Goal: Information Seeking & Learning: Learn about a topic

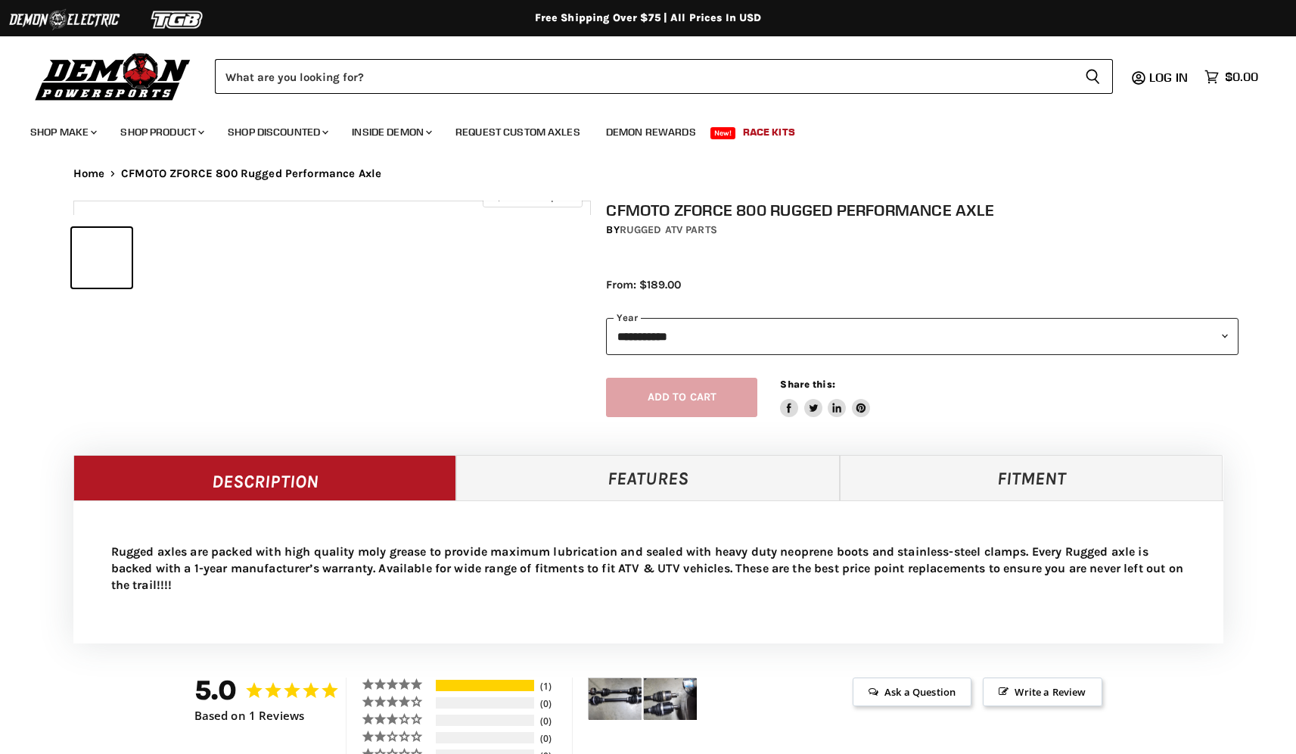
select select "******"
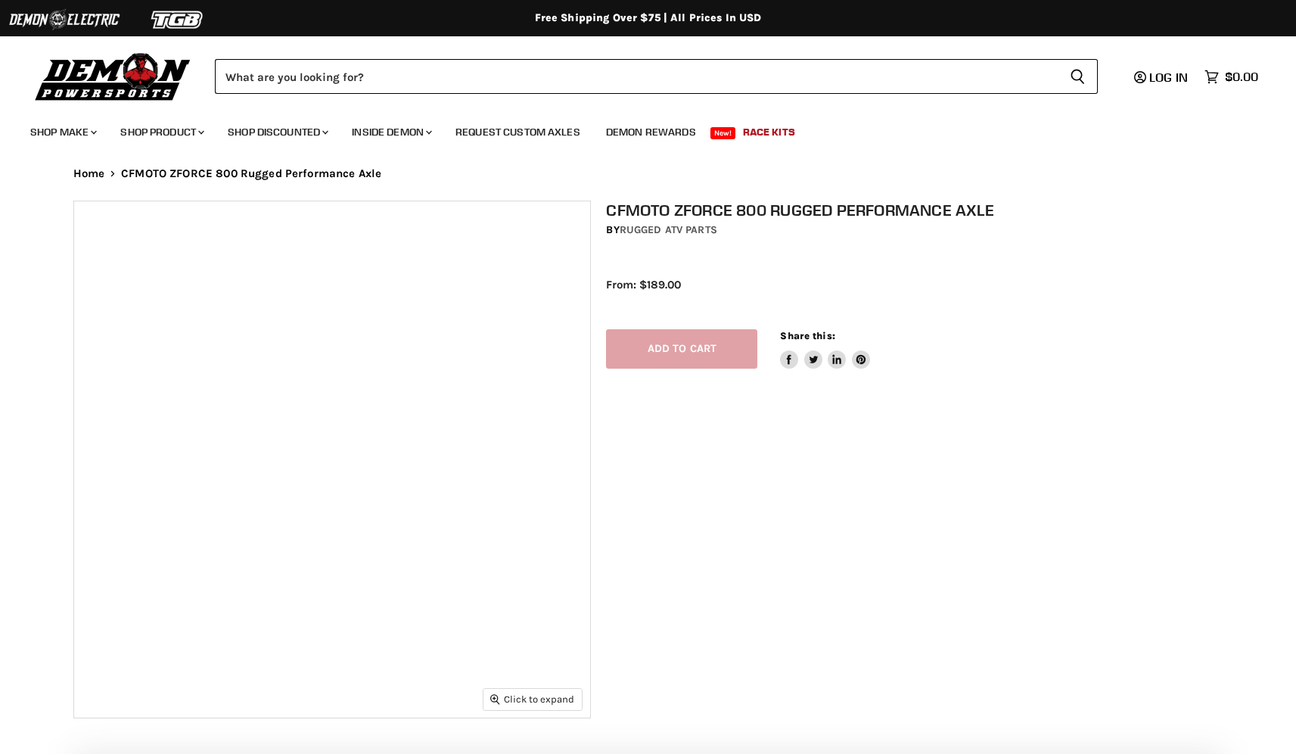
select select "******"
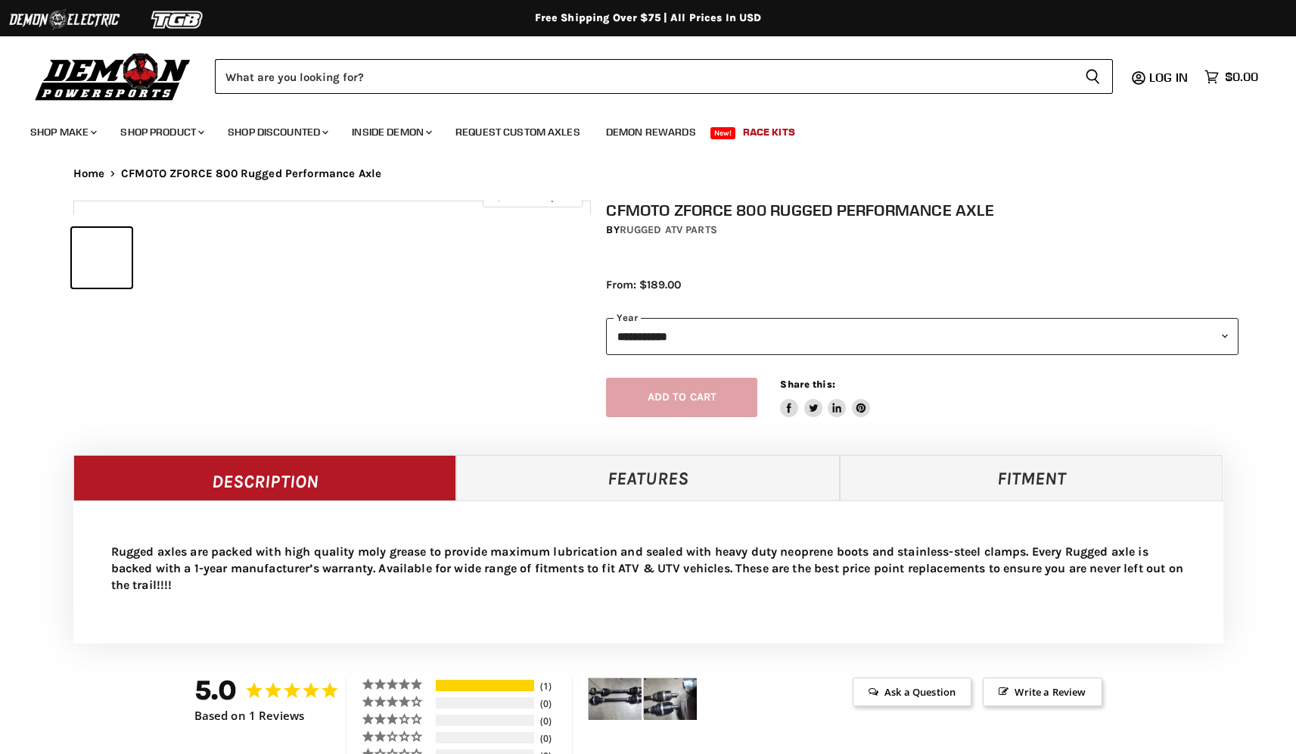
select select "******"
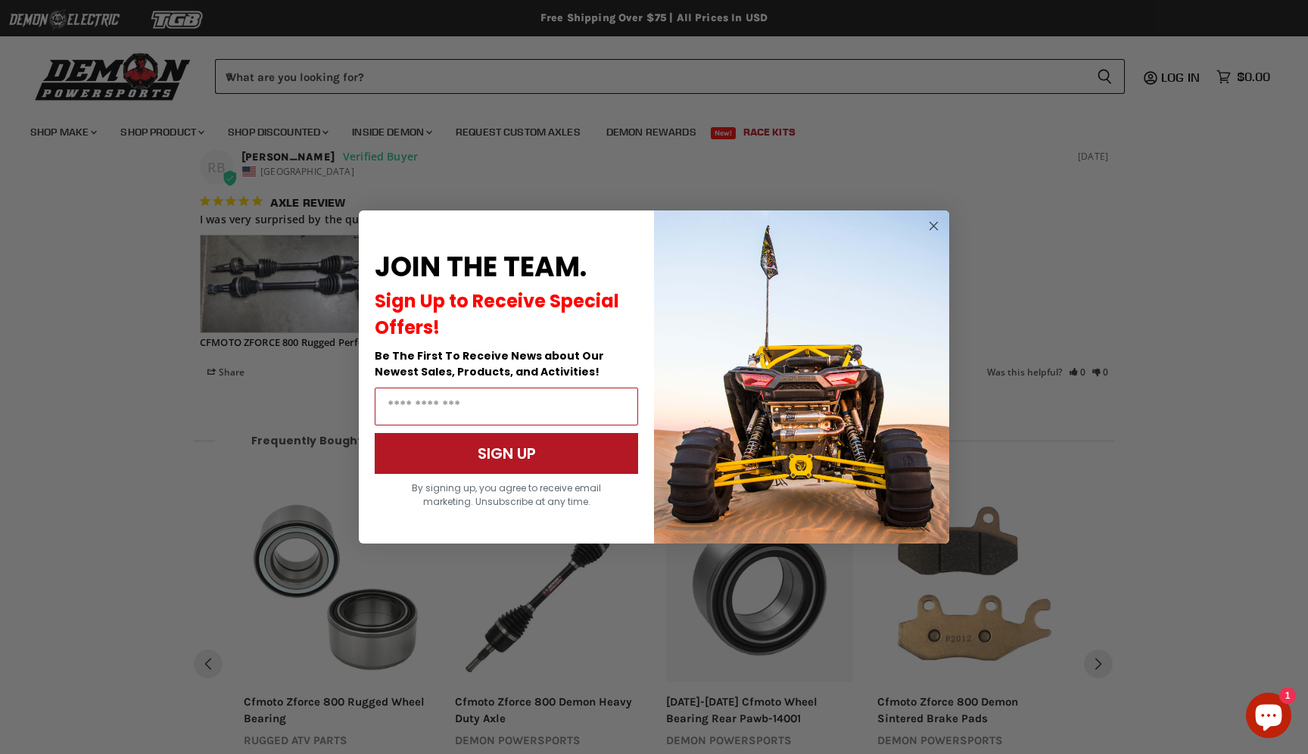
scroll to position [1143, 0]
